Goal: Contribute content: Add original content to the website for others to see

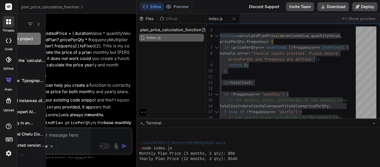
scroll to position [381, 0]
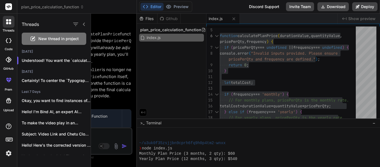
click at [29, 39] on div "New thread in project" at bounding box center [54, 39] width 65 height 12
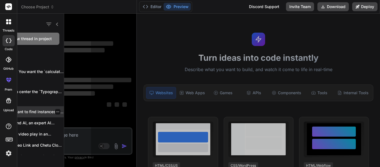
scroll to position [0, 0]
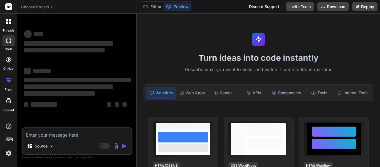
click at [44, 134] on textarea at bounding box center [77, 133] width 109 height 10
type textarea "x"
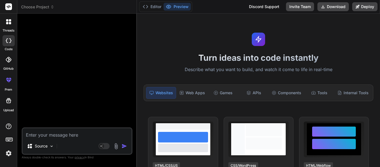
paste textarea "function subSets(arr, index, temp, n){ if(arr.length === n){ temp.push(arr[inde…"
type textarea "function subSets(arr, index, temp, n){ if(arr.length === n){ temp.push(arr[inde…"
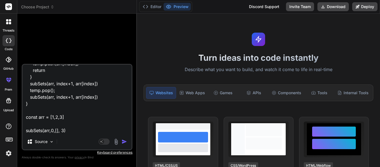
type textarea "x"
type textarea "function subSets(arr, index, temp, n){ if(arr.length === n){ temp.push(arr[inde…"
type textarea "x"
type textarea "function subSets(arr, index, temp, n){ if(arr.length === n){ temp.push(arr[inde…"
type textarea "x"
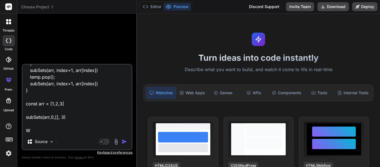
scroll to position [61, 0]
type textarea "function subSets(arr, index, temp, n){ if(arr.length === n){ temp.push(arr[inde…"
type textarea "x"
type textarea "function subSets(arr, index, temp, n){ if(arr.length === n){ temp.push(arr[inde…"
type textarea "x"
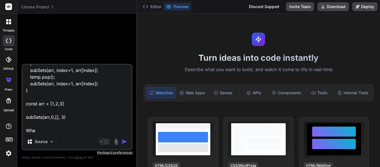
type textarea "function subSets(arr, index, temp, n){ if(arr.length === n){ temp.push(arr[inde…"
type textarea "x"
type textarea "function subSets(arr, index, temp, n){ if(arr.length === n){ temp.push(arr[inde…"
type textarea "x"
type textarea "function subSets(arr, index, temp, n){ if(arr.length === n){ temp.push(arr[inde…"
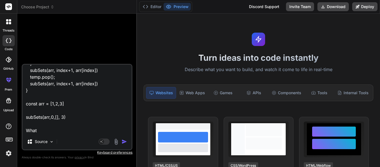
type textarea "x"
type textarea "function subSets(arr, index, temp, n){ if(arr.length === n){ temp.push(arr[inde…"
type textarea "x"
type textarea "function subSets(arr, index, temp, n){ if(arr.length === n){ temp.push(arr[inde…"
type textarea "x"
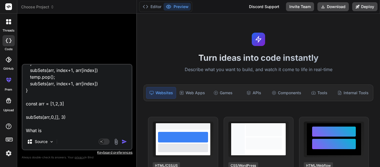
type textarea "function subSets(arr, index, temp, n){ if(arr.length === n){ temp.push(arr[inde…"
type textarea "x"
type textarea "function subSets(arr, index, temp, n){ if(arr.length === n){ temp.push(arr[inde…"
type textarea "x"
type textarea "function subSets(arr, index, temp, n){ if(arr.length === n){ temp.push(arr[inde…"
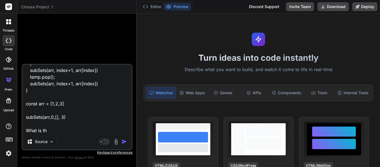
type textarea "x"
type textarea "function subSets(arr, index, temp, n){ if(arr.length === n){ temp.push(arr[inde…"
type textarea "x"
type textarea "function subSets(arr, index, temp, n){ if(arr.length === n){ temp.push(arr[inde…"
type textarea "x"
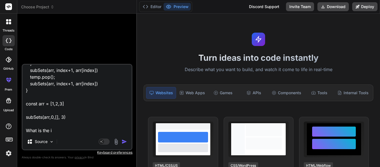
type textarea "function subSets(arr, index, temp, n){ if(arr.length === n){ temp.push(arr[inde…"
type textarea "x"
type textarea "function subSets(arr, index, temp, n){ if(arr.length === n){ temp.push(arr[inde…"
type textarea "x"
type textarea "function subSets(arr, index, temp, n){ if(arr.length === n){ temp.push(arr[inde…"
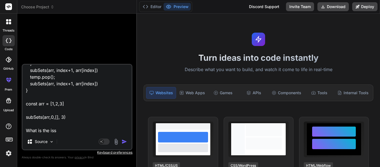
type textarea "x"
type textarea "function subSets(arr, index, temp, n){ if(arr.length === n){ temp.push(arr[inde…"
type textarea "x"
type textarea "function subSets(arr, index, temp, n){ if(arr.length === n){ temp.push(arr[inde…"
type textarea "x"
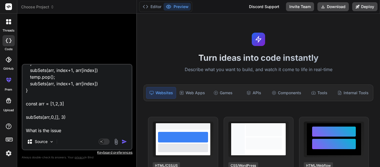
type textarea "function subSets(arr, index, temp, n){ if(arr.length === n){ temp.push(arr[inde…"
type textarea "x"
type textarea "function subSets(arr, index, temp, n){ if(arr.length === n){ temp.push(arr[inde…"
type textarea "x"
type textarea "function subSets(arr, index, temp, n){ if(arr.length === n){ temp.push(arr[inde…"
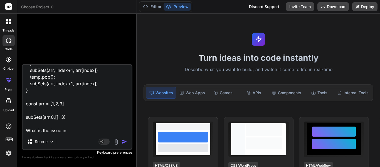
type textarea "x"
type textarea "function subSets(arr, index, temp, n){ if(arr.length === n){ temp.push(arr[inde…"
type textarea "x"
type textarea "function subSets(arr, index, temp, n){ if(arr.length === n){ temp.push(arr[inde…"
type textarea "x"
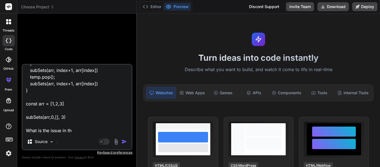
type textarea "function subSets(arr, index, temp, n){ if(arr.length === n){ temp.push(arr[inde…"
type textarea "x"
type textarea "function subSets(arr, index, temp, n){ if(arr.length === n){ temp.push(arr[inde…"
type textarea "x"
type textarea "function subSets(arr, index, temp, n){ if(arr.length === n){ temp.push(arr[inde…"
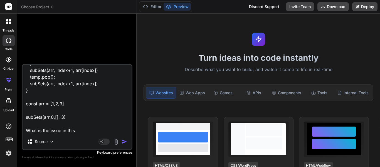
type textarea "x"
type textarea "function subSets(arr, index, temp, n){ if(arr.length === n){ temp.push(arr[inde…"
type textarea "x"
type textarea "function subSets(arr, index, temp, n){ if(arr.length === n){ temp.push(arr[inde…"
type textarea "x"
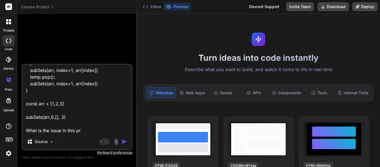
type textarea "function subSets(arr, index, temp, n){ if(arr.length === n){ temp.push(arr[inde…"
type textarea "x"
type textarea "function subSets(arr, index, temp, n){ if(arr.length === n){ temp.push(arr[inde…"
type textarea "x"
type textarea "function subSets(arr, index, temp, n){ if(arr.length === n){ temp.push(arr[inde…"
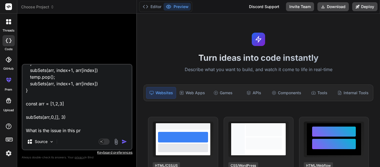
type textarea "x"
type textarea "function subSets(arr, index, temp, n){ if(arr.length === n){ temp.push(arr[inde…"
type textarea "x"
type textarea "function subSets(arr, index, temp, n){ if(arr.length === n){ temp.push(arr[inde…"
type textarea "x"
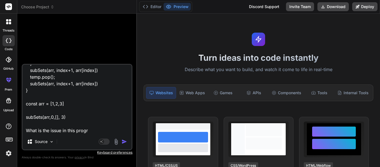
type textarea "function subSets(arr, index, temp, n){ if(arr.length === n){ temp.push(arr[inde…"
type textarea "x"
type textarea "function subSets(arr, index, temp, n){ if(arr.length === n){ temp.push(arr[inde…"
type textarea "x"
type textarea "function subSets(arr, index, temp, n){ if(arr.length === n){ temp.push(arr[inde…"
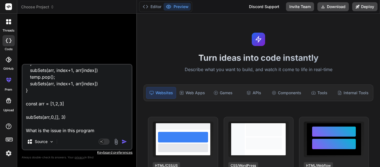
type textarea "x"
type textarea "function subSets(arr, index, temp, n){ if(arr.length === n){ temp.push(arr[inde…"
type textarea "x"
type textarea "function subSets(arr, index, temp, n){ if(arr.length === n){ temp.push(arr[inde…"
type textarea "x"
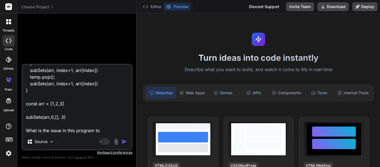
type textarea "function subSets(arr, index, temp, n){ if(arr.length === n){ temp.push(arr[inde…"
type textarea "x"
type textarea "function subSets(arr, index, temp, n){ if(arr.length === n){ temp.push(arr[inde…"
type textarea "x"
type textarea "function subSets(arr, index, temp, n){ if(arr.length === n){ temp.push(arr[inde…"
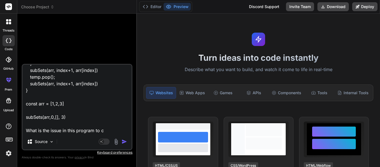
type textarea "x"
type textarea "function subSets(arr, index, temp, n){ if(arr.length === n){ temp.push(arr[inde…"
type textarea "x"
type textarea "function subSets(arr, index, temp, n){ if(arr.length === n){ temp.push(arr[inde…"
type textarea "x"
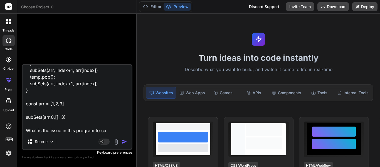
type textarea "function subSets(arr, index, temp, n){ if(arr.length === n){ temp.push(arr[inde…"
type textarea "x"
type textarea "function subSets(arr, index, temp, n){ if(arr.length === n){ temp.push(arr[inde…"
type textarea "x"
type textarea "function subSets(arr, index, temp, n){ if(arr.length === n){ temp.push(arr[inde…"
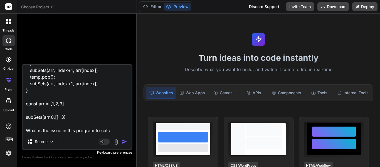
type textarea "x"
type textarea "function subSets(arr, index, temp, n){ if(arr.length === n){ temp.push(arr[inde…"
type textarea "x"
type textarea "function subSets(arr, index, temp, n){ if(arr.length === n){ temp.push(arr[inde…"
type textarea "x"
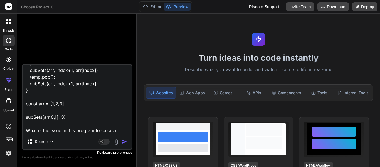
type textarea "function subSets(arr, index, temp, n){ if(arr.length === n){ temp.push(arr[inde…"
type textarea "x"
type textarea "function subSets(arr, index, temp, n){ if(arr.length === n){ temp.push(arr[inde…"
type textarea "x"
type textarea "function subSets(arr, index, temp, n){ if(arr.length === n){ temp.push(arr[inde…"
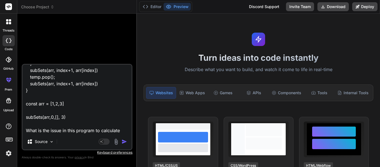
type textarea "x"
type textarea "function subSets(arr, index, temp, n){ if(arr.length === n){ temp.push(arr[inde…"
type textarea "x"
type textarea "function subSets(arr, index, temp, n){ if(arr.length === n){ temp.push(arr[inde…"
type textarea "x"
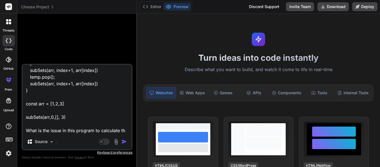
type textarea "function subSets(arr, index, temp, n){ if(arr.length === n){ temp.push(arr[inde…"
type textarea "x"
type textarea "function subSets(arr, index, temp, n){ if(arr.length === n){ temp.push(arr[inde…"
type textarea "x"
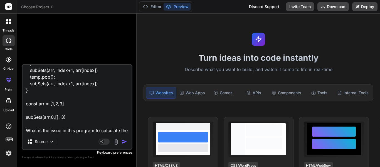
type textarea "function subSets(arr, index, temp, n){ if(arr.length === n){ temp.push(arr[inde…"
type textarea "x"
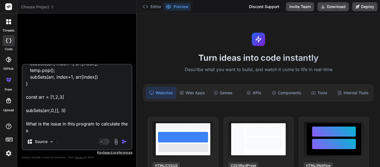
type textarea "function subSets(arr, index, temp, n){ if(arr.length === n){ temp.push(arr[inde…"
type textarea "x"
type textarea "function subSets(arr, index, temp, n){ if(arr.length === n){ temp.push(arr[inde…"
type textarea "x"
type textarea "function subSets(arr, index, temp, n){ if(arr.length === n){ temp.push(arr[inde…"
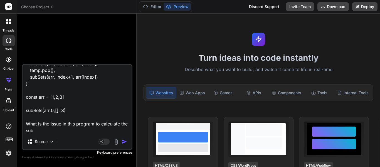
type textarea "x"
type textarea "function subSets(arr, index, temp, n){ if(arr.length === n){ temp.push(arr[inde…"
type textarea "x"
type textarea "function subSets(arr, index, temp, n){ if(arr.length === n){ temp.push(arr[inde…"
type textarea "x"
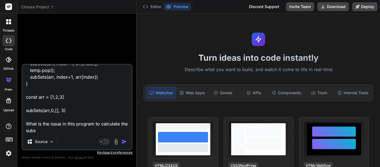
type textarea "function subSets(arr, index, temp, n){ if(arr.length === n){ temp.push(arr[inde…"
type textarea "x"
type textarea "function subSets(arr, index, temp, n){ if(arr.length === n){ temp.push(arr[inde…"
type textarea "x"
type textarea "function subSets(arr, index, temp, n){ if(arr.length === n){ temp.push(arr[inde…"
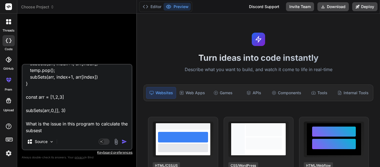
type textarea "x"
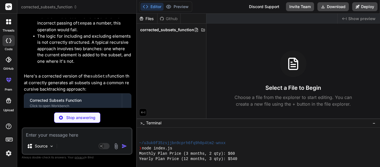
scroll to position [322, 0]
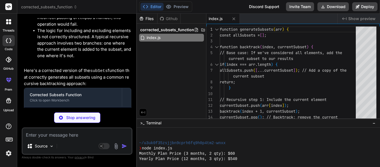
type textarea "x"
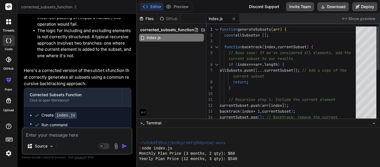
click at [272, 47] on div "element for the next path backtrack ( index + 1 , currentSubset ) ; currentSubs…" at bounding box center [289, 128] width 139 height 205
click at [253, 47] on div "element for the next path backtrack ( index + 1 , currentSubset ) ; currentSubs…" at bounding box center [289, 128] width 139 height 205
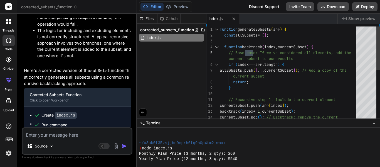
click at [216, 46] on div at bounding box center [216, 47] width 7 height 6
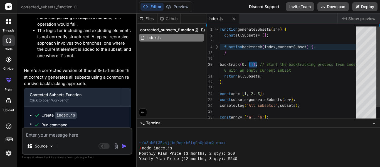
drag, startPoint x: 257, startPoint y: 64, endPoint x: 253, endPoint y: 64, distance: 4.7
click at [253, 64] on div "function generateSubsets ( arr ) { const allSubsets = [ ] ; function backtrack …" at bounding box center [289, 81] width 139 height 111
click at [258, 65] on div "function generateSubsets ( arr ) { const allSubsets = [ ] ; function backtrack …" at bounding box center [289, 81] width 139 height 111
click at [266, 77] on div "function generateSubsets ( arr ) { const allSubsets = [ ] ; function backtrack …" at bounding box center [289, 81] width 139 height 111
click at [219, 46] on div at bounding box center [216, 47] width 7 height 6
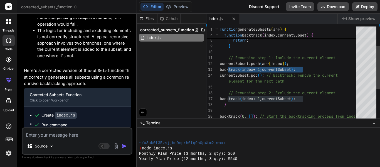
drag, startPoint x: 228, startPoint y: 69, endPoint x: 294, endPoint y: 72, distance: 66.3
click at [312, 67] on div "allSubsets . push ( [ ... currentSubset ] ) ; // Add a copy of the current subs…" at bounding box center [289, 87] width 139 height 205
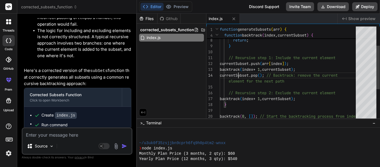
click at [241, 74] on div "allSubsets . push ( [ ... currentSubset ] ) ; // Add a copy of the current subs…" at bounding box center [289, 87] width 139 height 205
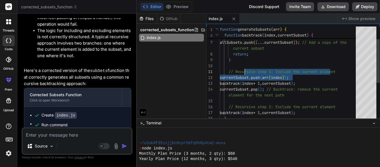
drag, startPoint x: 341, startPoint y: 72, endPoint x: 248, endPoint y: 68, distance: 92.7
click at [248, 68] on div "allSubsets . push ( [ ... currentSubset ] ) ; // Add a copy of the current subs…" at bounding box center [289, 101] width 139 height 205
click at [313, 72] on div "allSubsets . push ( [ ... currentSubset ] ) ; // Add a copy of the current subs…" at bounding box center [289, 101] width 139 height 205
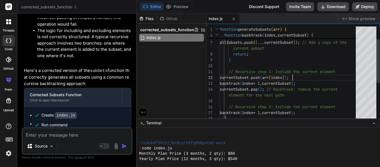
click at [310, 77] on div "allSubsets . push ( [ ... currentSubset ] ) ; // Add a copy of the current subs…" at bounding box center [289, 101] width 139 height 205
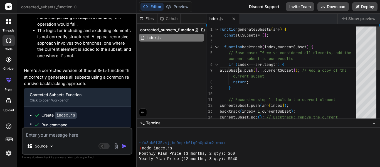
click at [241, 70] on div "allSubsets . push ( [ ... currentSubset ] ) ; // Add a copy of the current subs…" at bounding box center [289, 128] width 139 height 205
click at [290, 70] on div "allSubsets . push ( [ ... currentSubset ] ) ; // Add a copy of the current subs…" at bounding box center [289, 128] width 139 height 205
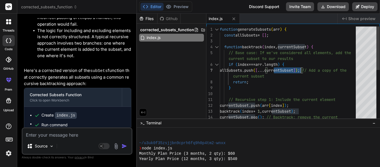
click at [290, 70] on div "allSubsets . push ( [ ... currentSubset ] ) ; // Add a copy of the current subs…" at bounding box center [289, 128] width 139 height 205
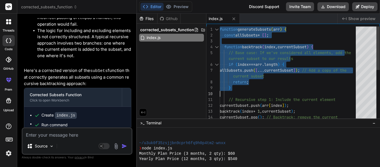
drag, startPoint x: 220, startPoint y: 29, endPoint x: 226, endPoint y: 92, distance: 63.5
click at [226, 92] on div "allSubsets . push ( [ ... currentSubset ] ) ; // Add a copy of the current subs…" at bounding box center [289, 128] width 139 height 205
type textarea "} // Recursive step 1: Include the current element currentSubset.push(arr[index…"
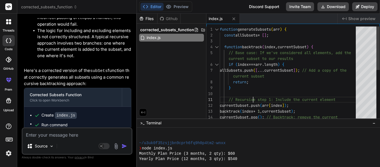
click at [256, 97] on div "allSubsets . push ( [ ... currentSubset ] ) ; // Add a copy of the current subs…" at bounding box center [289, 128] width 139 height 205
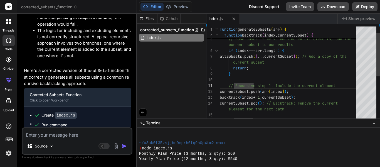
click at [253, 91] on div "allSubsets . push ( [ ... currentSubset ] ) ; // Add a copy of the current subs…" at bounding box center [289, 115] width 139 height 205
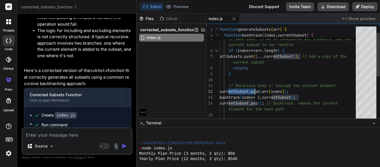
click at [253, 91] on div "allSubsets . push ( [ ... currentSubset ] ) ; // Add a copy of the current subs…" at bounding box center [289, 115] width 139 height 205
click at [305, 90] on div "allSubsets . push ( [ ... currentSubset ] ) ; // Add a copy of the current subs…" at bounding box center [289, 115] width 139 height 205
click at [238, 102] on div "allSubsets . push ( [ ... currentSubset ] ) ; // Add a copy of the current subs…" at bounding box center [289, 115] width 139 height 205
click at [282, 102] on div "allSubsets . push ( [ ... currentSubset ] ) ; // Add a copy of the current subs…" at bounding box center [289, 115] width 139 height 205
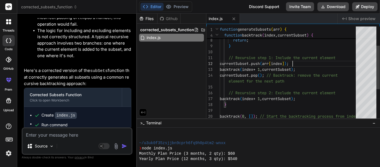
click at [302, 63] on div "allSubsets . push ( [ ... currentSubset ] ) ; // Add a copy of the current subs…" at bounding box center [289, 87] width 139 height 205
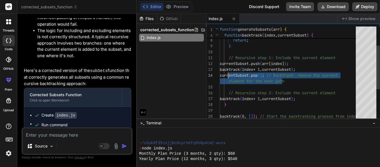
drag, startPoint x: 296, startPoint y: 82, endPoint x: 229, endPoint y: 73, distance: 67.1
click at [229, 73] on div "allSubsets . push ( [ ... currentSubset ] ) ; // Add a copy of the current subs…" at bounding box center [289, 87] width 139 height 205
click at [279, 90] on div "allSubsets . push ( [ ... currentSubset ] ) ; // Add a copy of the current subs…" at bounding box center [289, 87] width 139 height 205
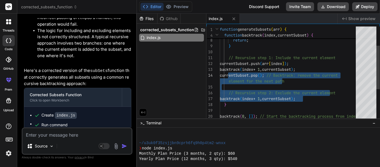
drag, startPoint x: 314, startPoint y: 98, endPoint x: 227, endPoint y: 71, distance: 90.4
click at [227, 71] on div "allSubsets . push ( [ ... currentSubset ] ) ; // Add a copy of the current subs…" at bounding box center [289, 87] width 139 height 205
